Goal: Transaction & Acquisition: Purchase product/service

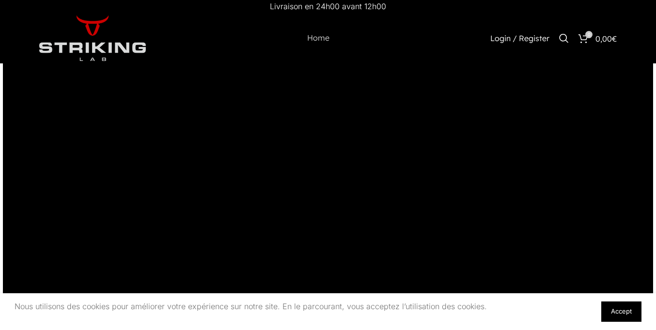
click at [621, 312] on link "Accept" at bounding box center [621, 312] width 40 height 20
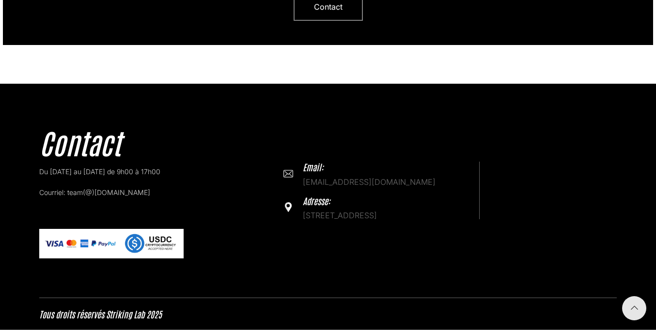
scroll to position [2975, 0]
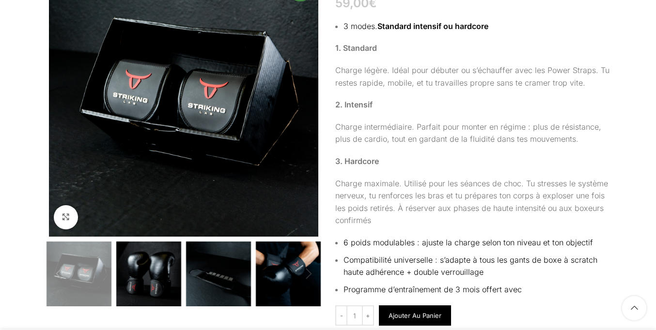
scroll to position [2919, 0]
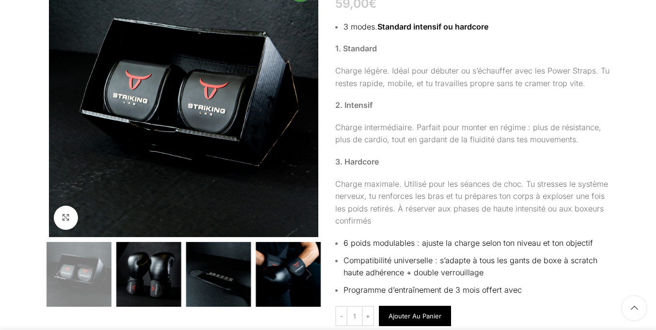
click at [414, 320] on button "Ajouter au panier" at bounding box center [415, 316] width 72 height 20
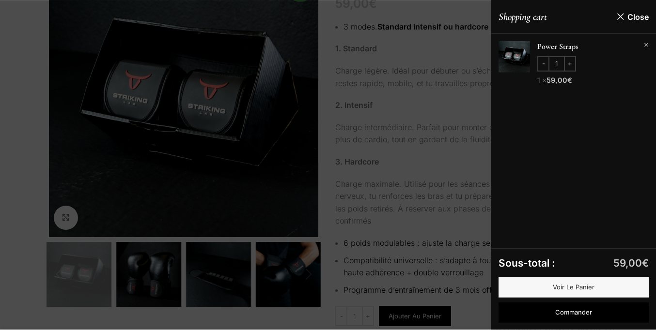
click at [328, 165] on div at bounding box center [328, 165] width 656 height 330
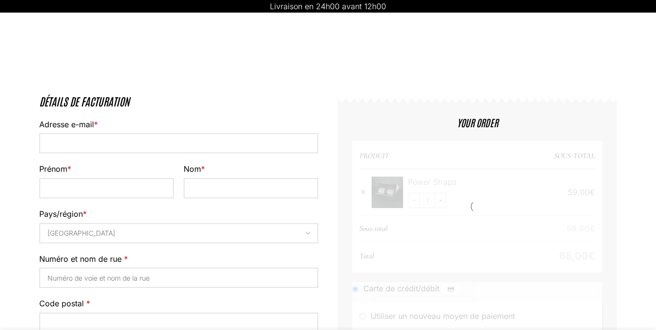
select select "VD"
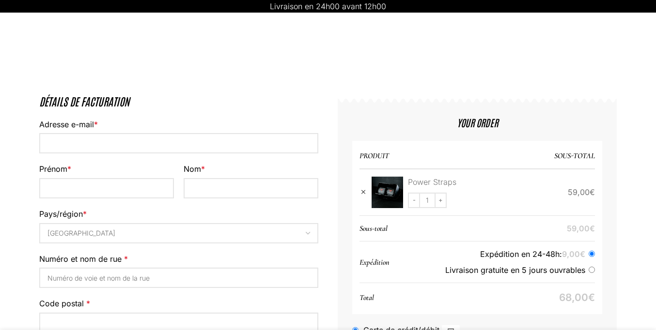
scroll to position [58, 0]
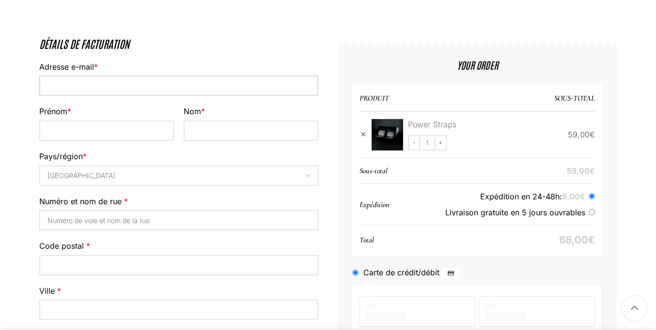
click at [179, 96] on input "Adresse e-mail *" at bounding box center [178, 86] width 279 height 20
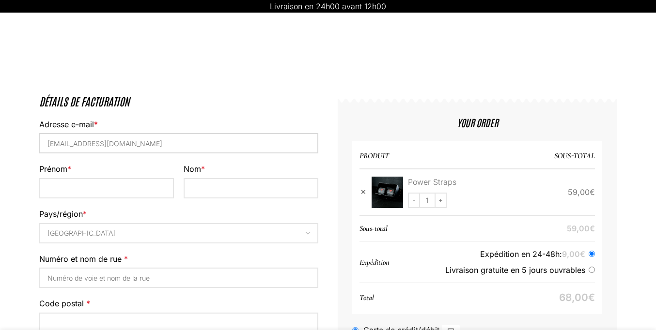
type input "mail4884739@protonmail.com"
click at [107, 178] on input "Prénom *" at bounding box center [106, 188] width 135 height 20
type input "Emilia"
click at [251, 178] on input "Nom *" at bounding box center [251, 188] width 135 height 20
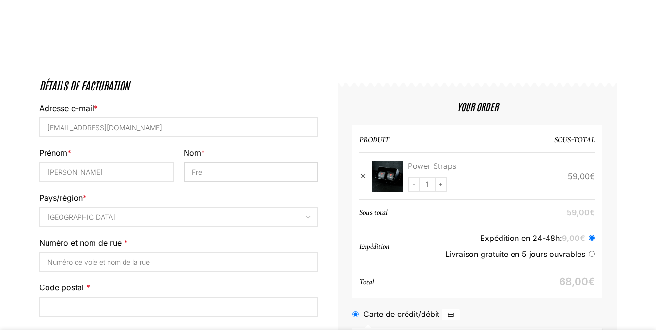
type input "Frei"
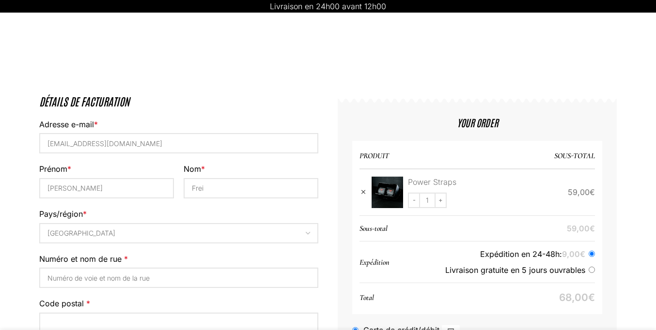
scroll to position [106, 0]
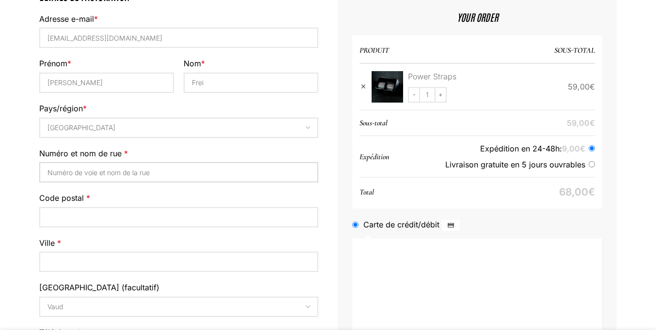
click at [179, 172] on input "Numéro et nom de rue *" at bounding box center [178, 172] width 279 height 20
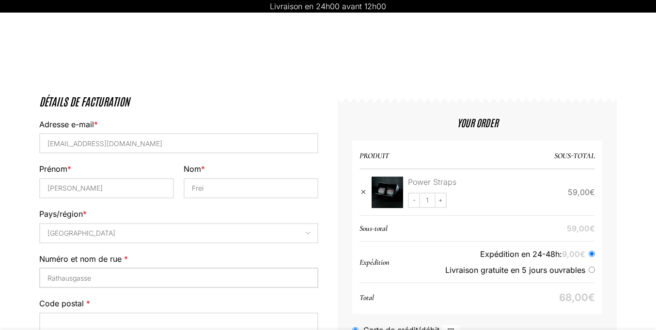
type input "Rathausgasse"
click at [179, 313] on input "Code postal *" at bounding box center [178, 323] width 279 height 20
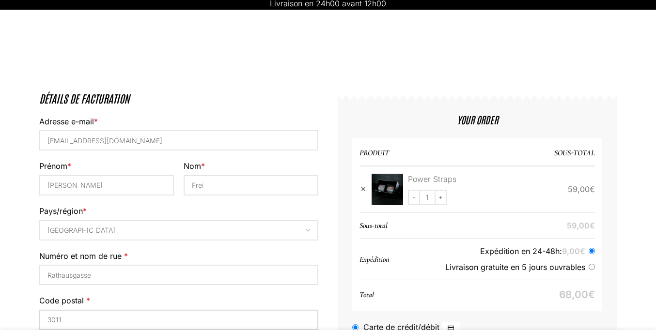
type input "3011"
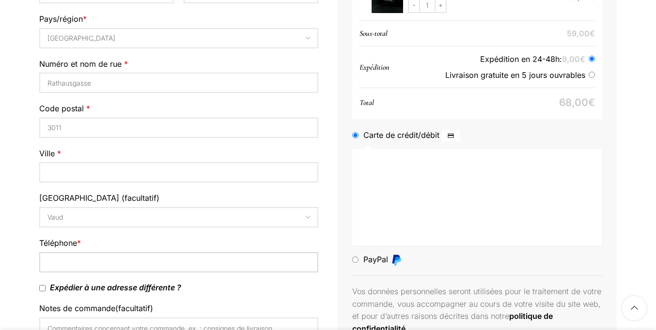
click at [179, 252] on input "Téléphone *" at bounding box center [178, 262] width 279 height 20
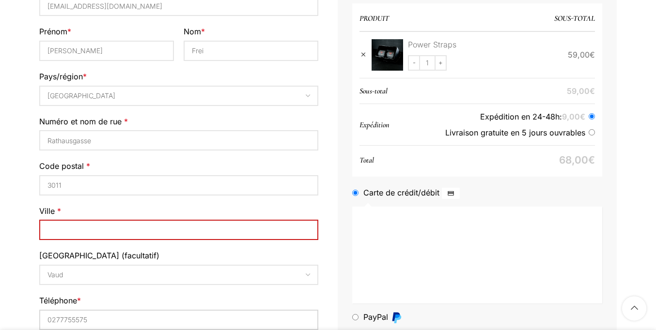
type input "0277755575"
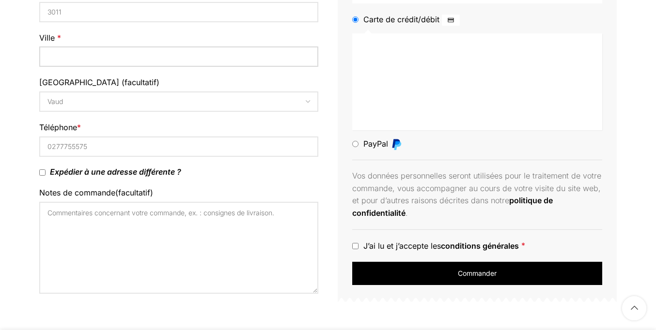
click at [179, 67] on input "Ville *" at bounding box center [178, 57] width 279 height 20
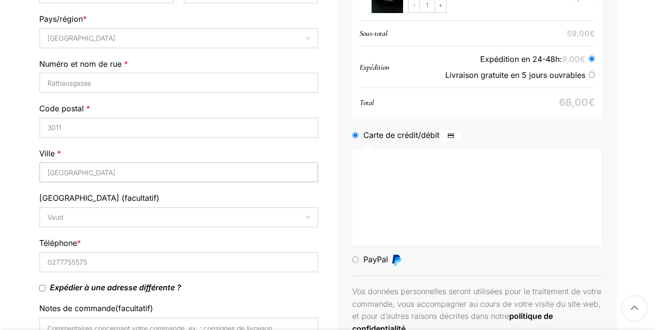
scroll to position [48, 0]
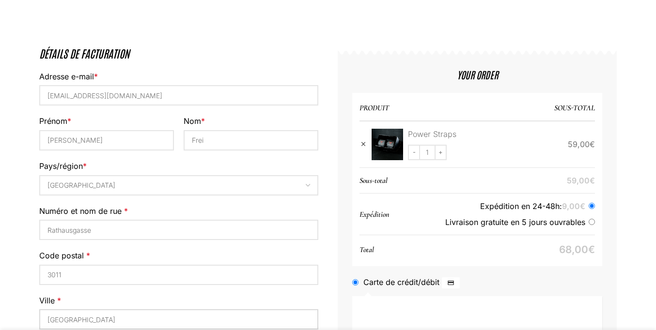
type input "Bern"
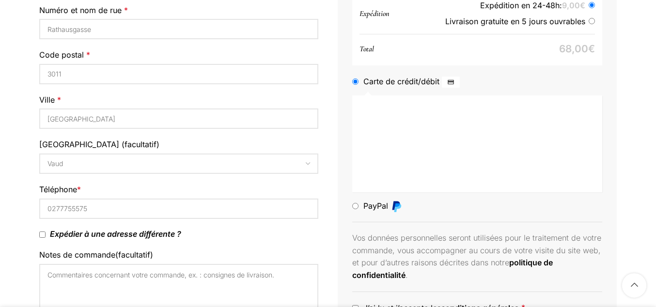
scroll to position [101, 0]
